Goal: Information Seeking & Learning: Check status

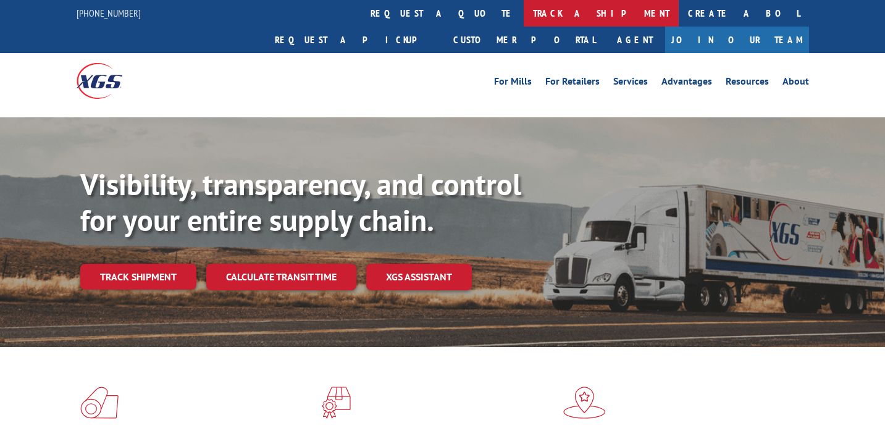
click at [524, 20] on link "track a shipment" at bounding box center [601, 13] width 155 height 27
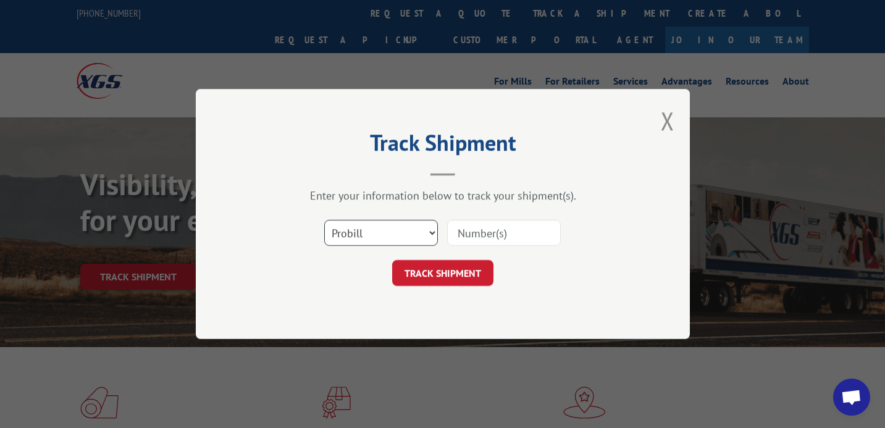
click at [388, 238] on select "Select category... Probill BOL PO" at bounding box center [381, 233] width 114 height 26
select select "bol"
click at [324, 220] on select "Select category... Probill BOL PO" at bounding box center [381, 233] width 114 height 26
click at [511, 223] on input at bounding box center [504, 233] width 114 height 26
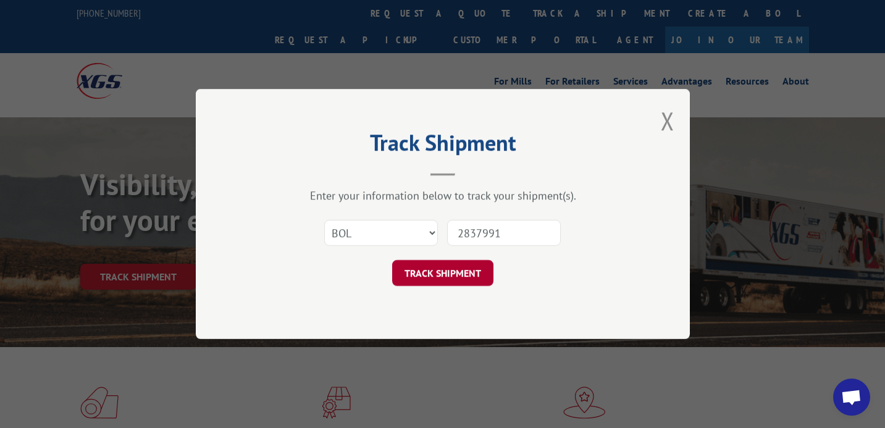
type input "2837991"
click at [432, 275] on button "TRACK SHIPMENT" at bounding box center [442, 273] width 101 height 26
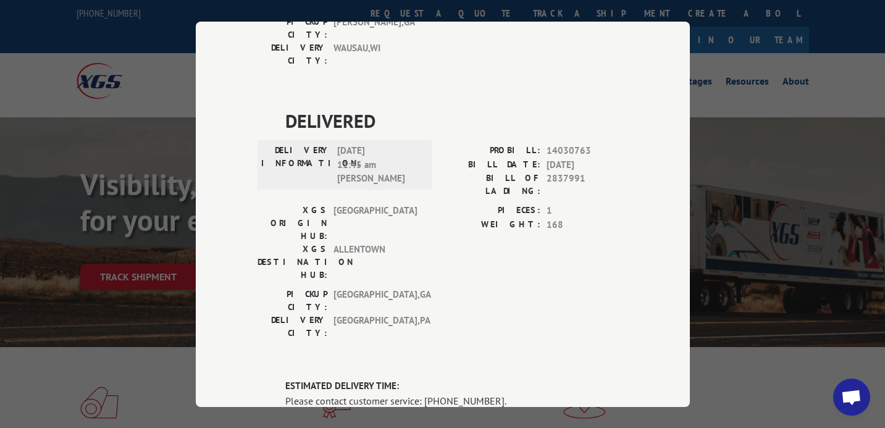
scroll to position [556, 0]
